Goal: Unclear: Browse casually

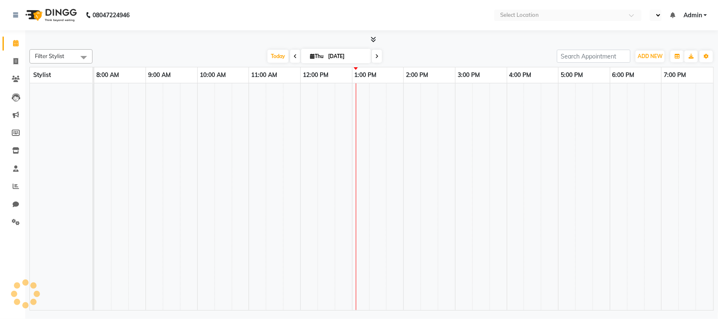
select select "en"
